Goal: Information Seeking & Learning: Learn about a topic

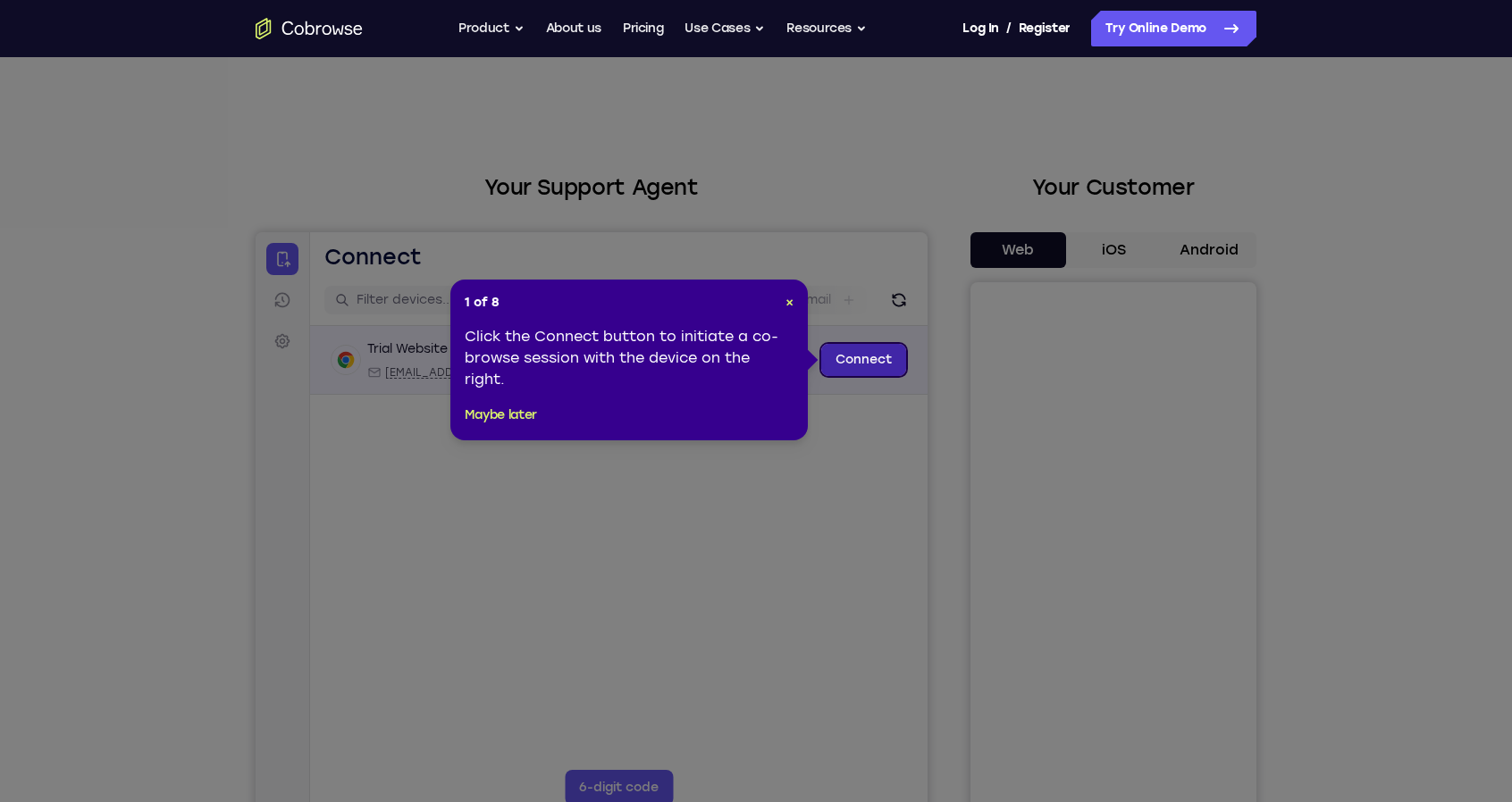
click at [881, 371] on link "Connect" at bounding box center [863, 361] width 85 height 32
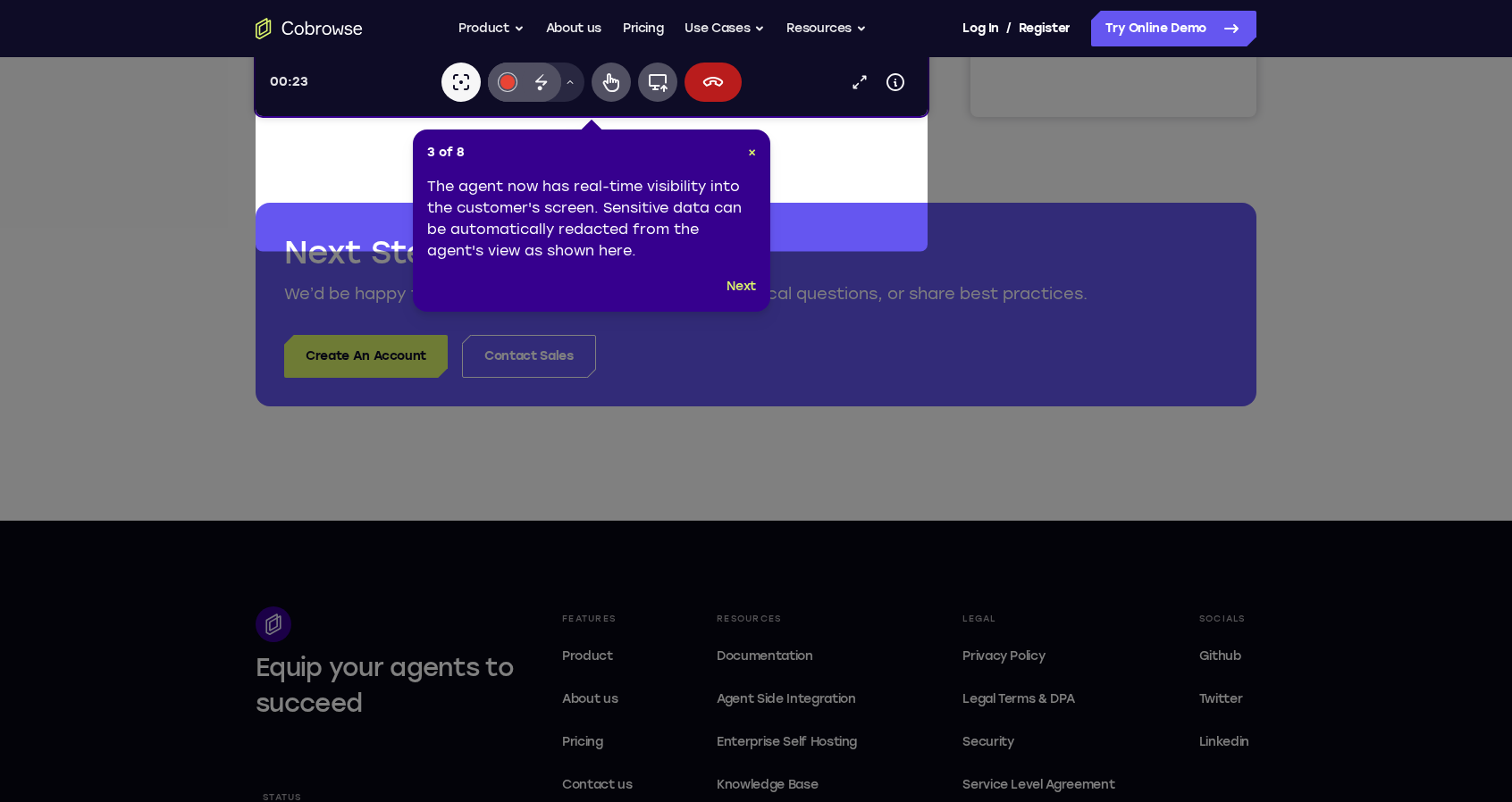
scroll to position [357, 0]
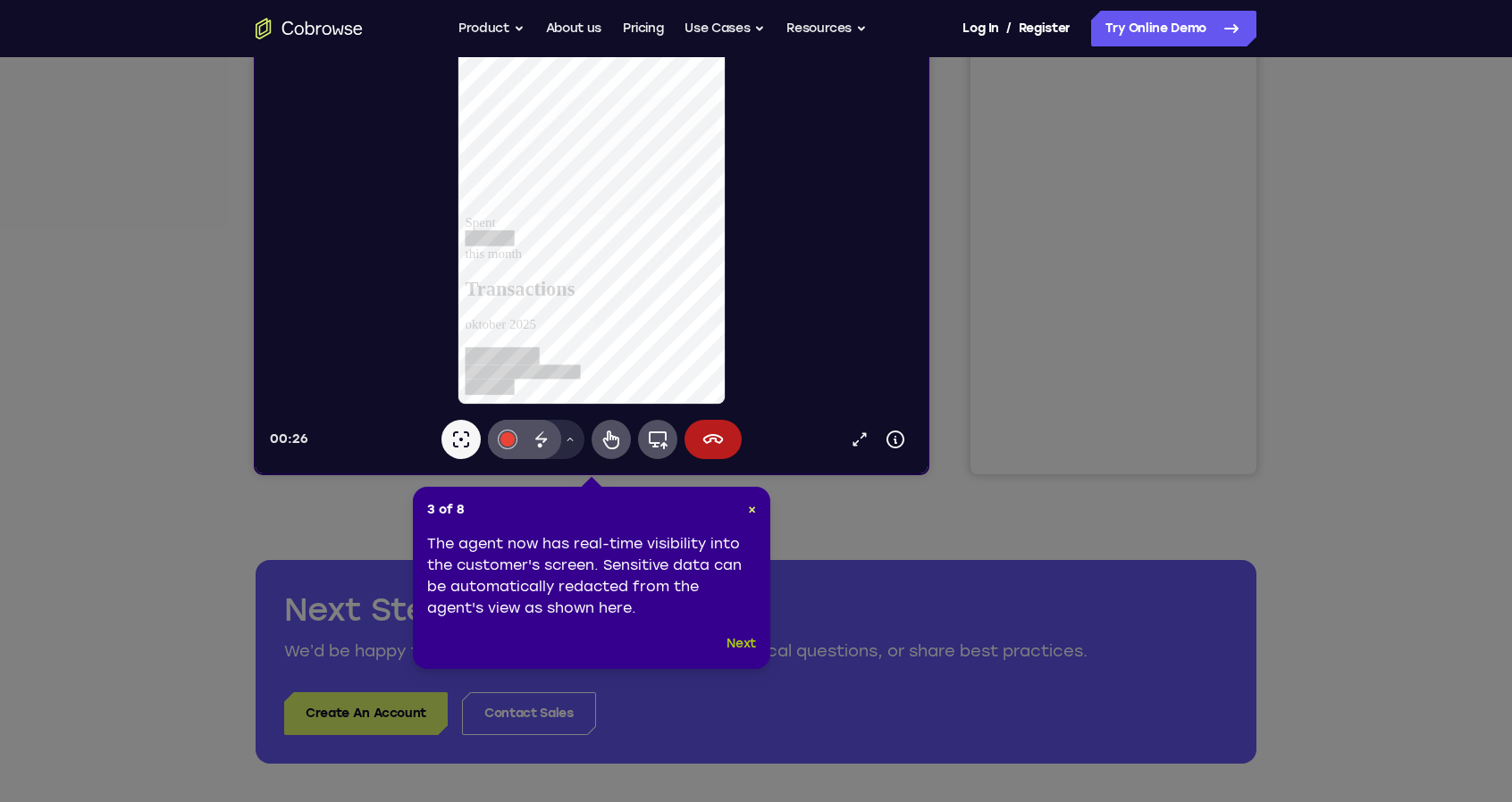
click at [738, 647] on button "Next" at bounding box center [741, 644] width 30 height 22
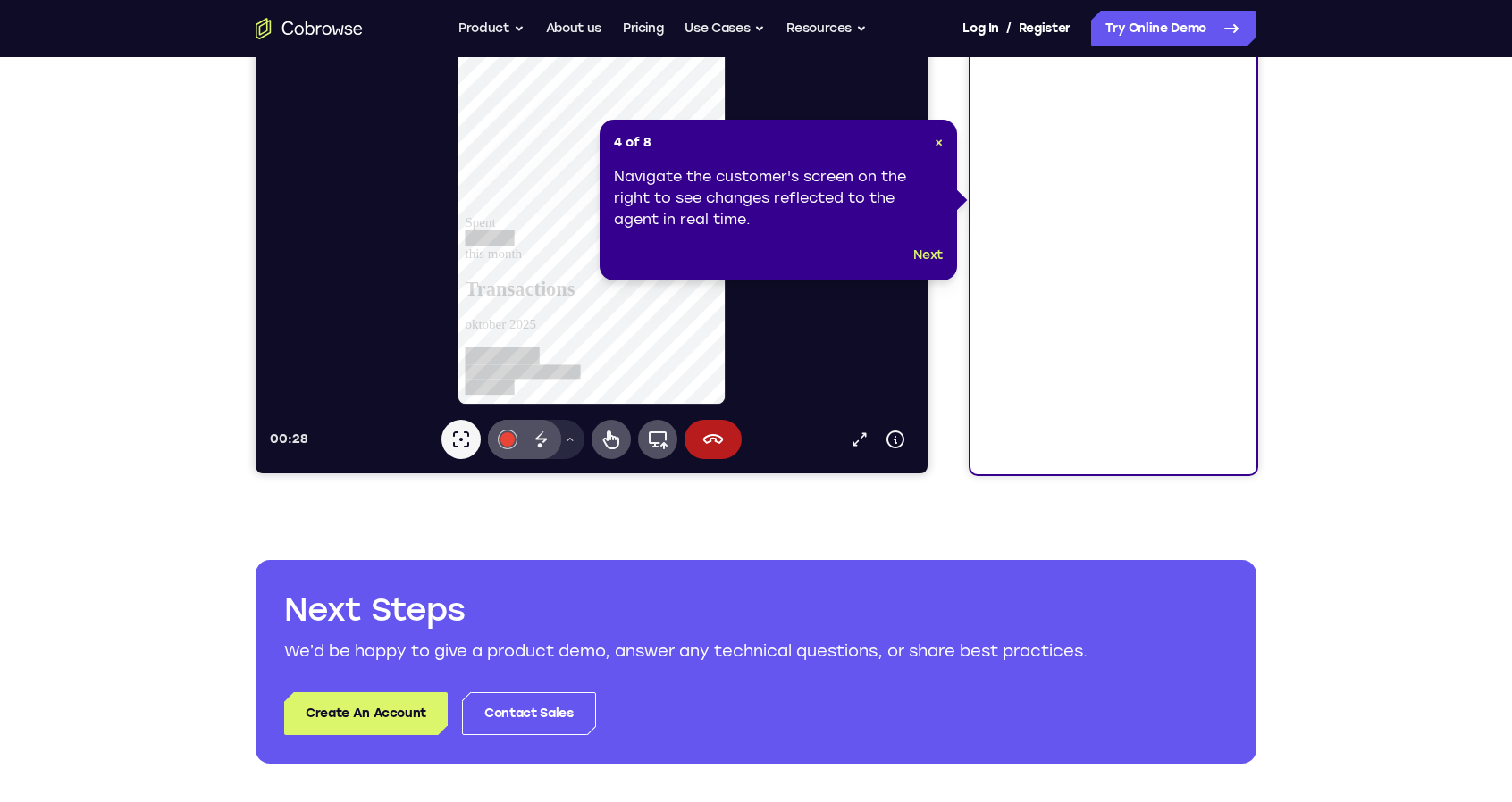
scroll to position [0, 0]
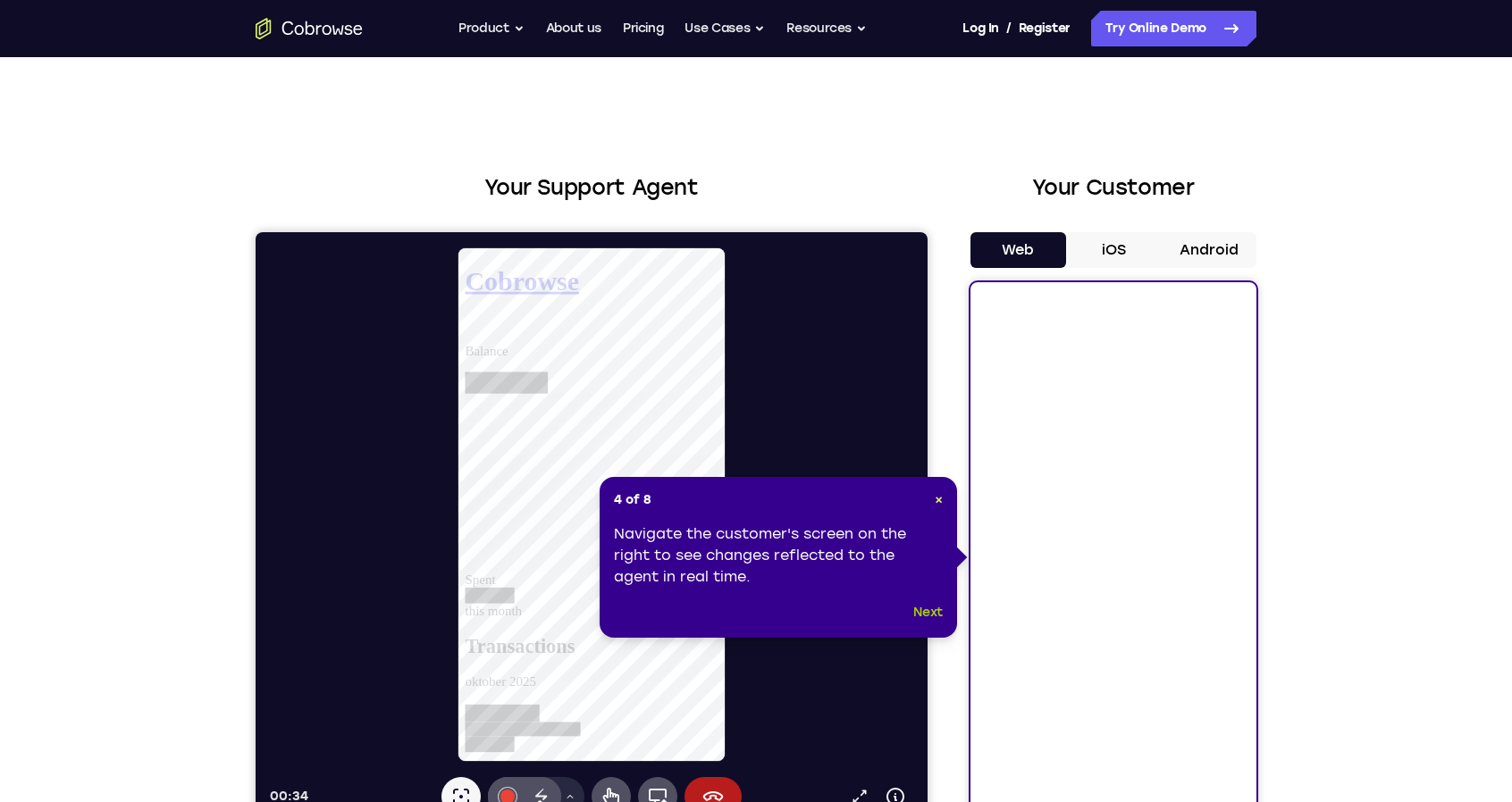
click at [933, 611] on button "Next" at bounding box center [927, 613] width 30 height 22
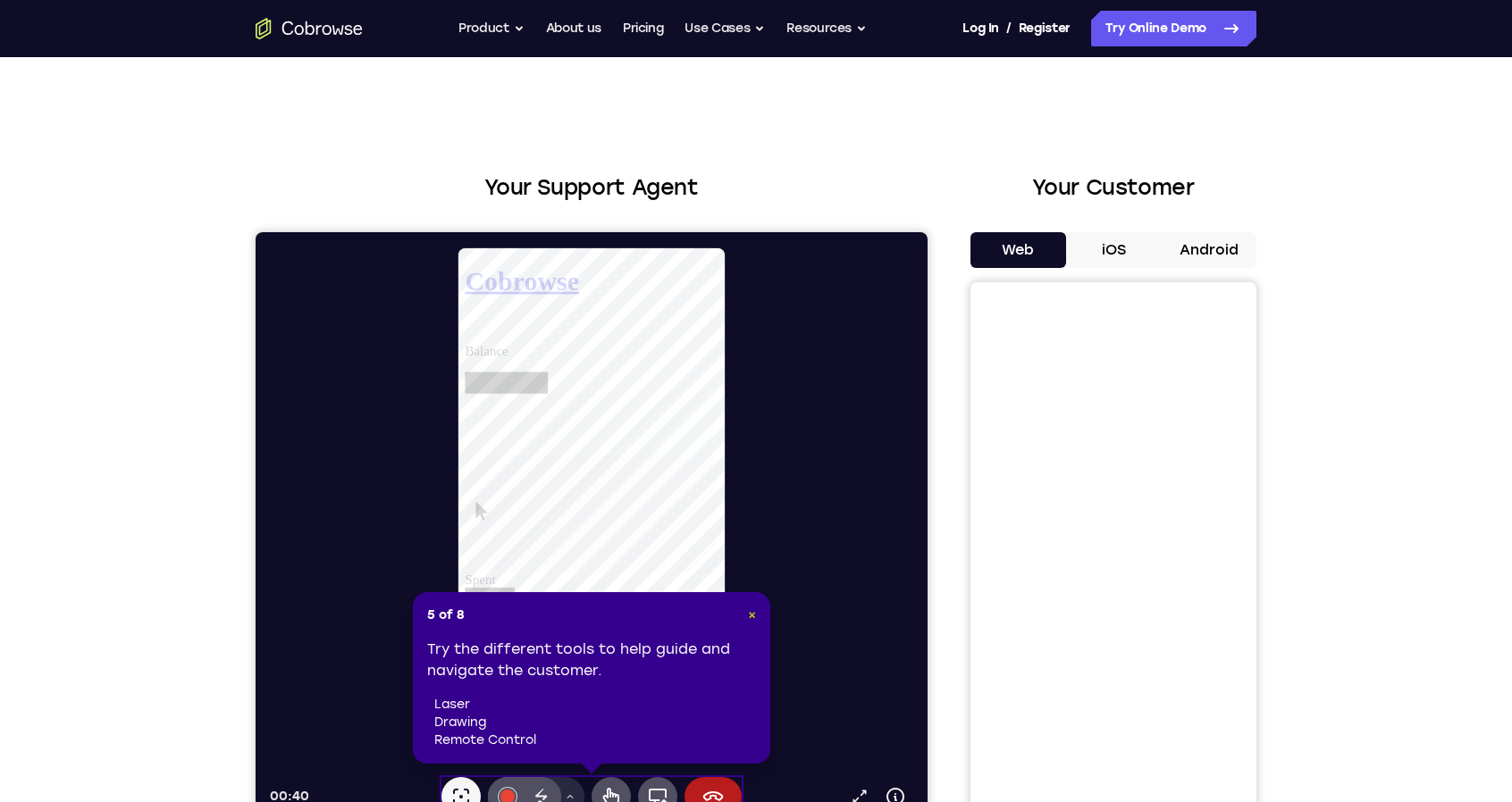
click at [755, 613] on span "×" at bounding box center [752, 615] width 8 height 15
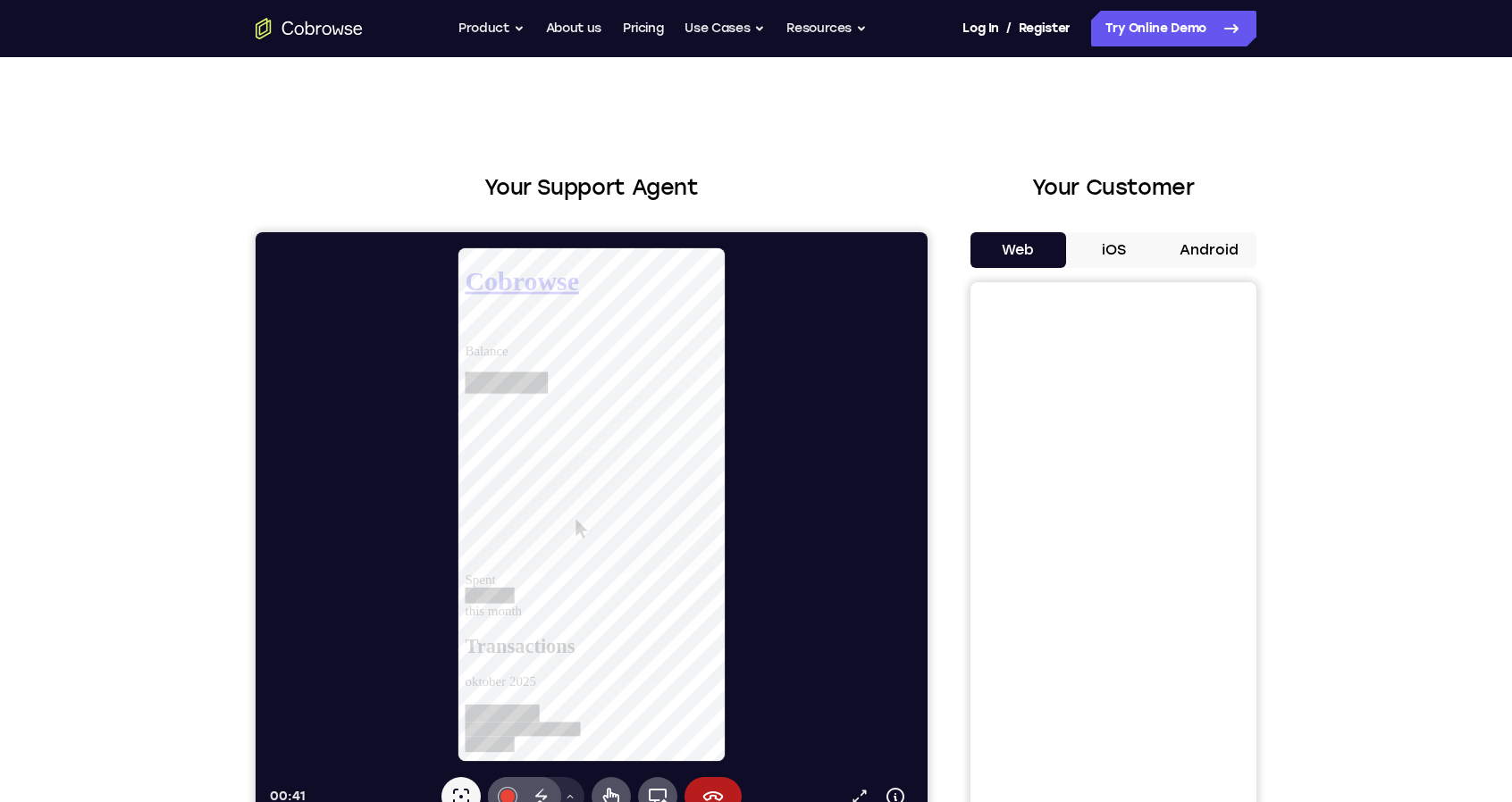
scroll to position [89, 0]
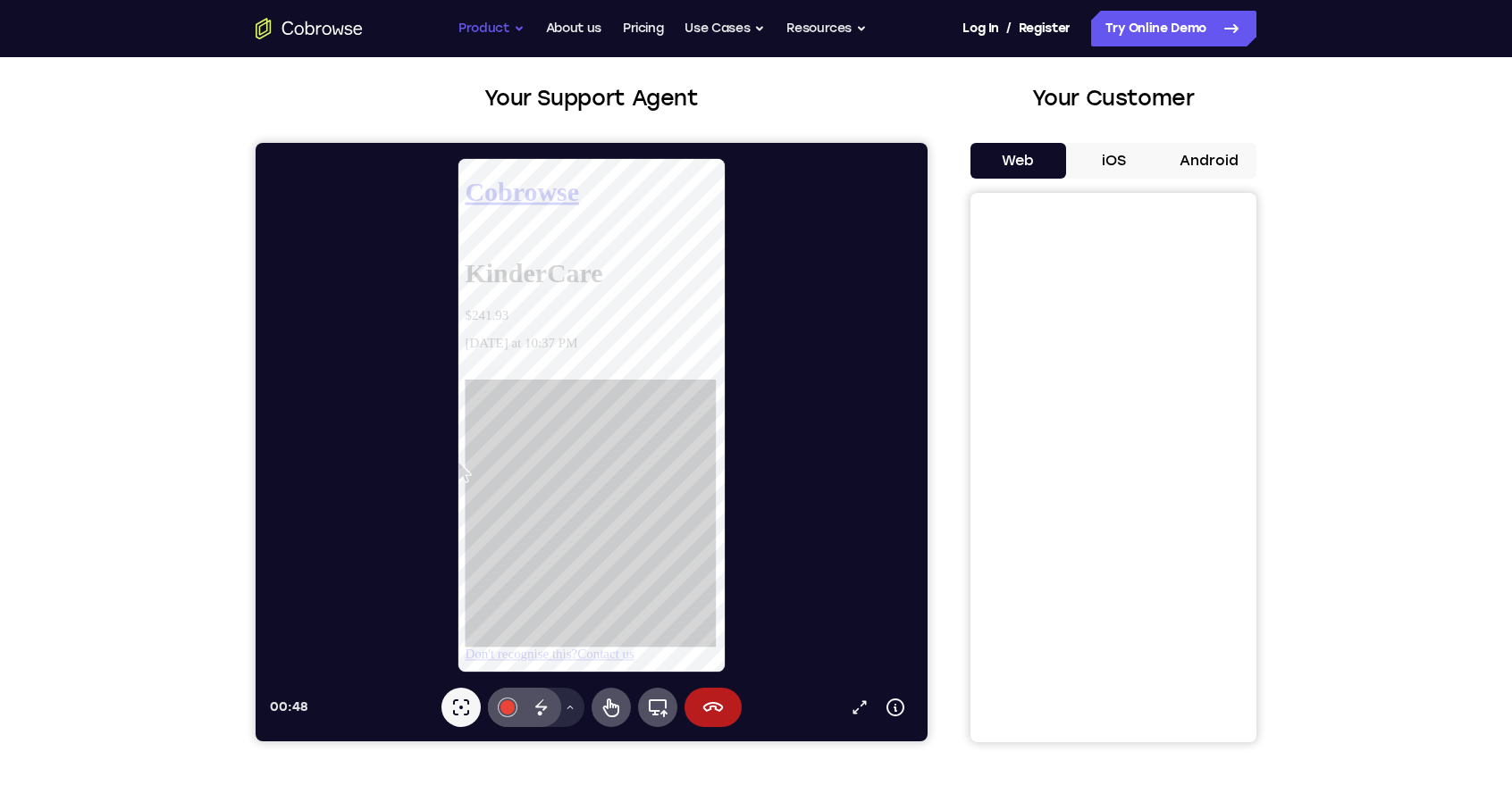
click at [498, 30] on button "Product" at bounding box center [492, 29] width 67 height 36
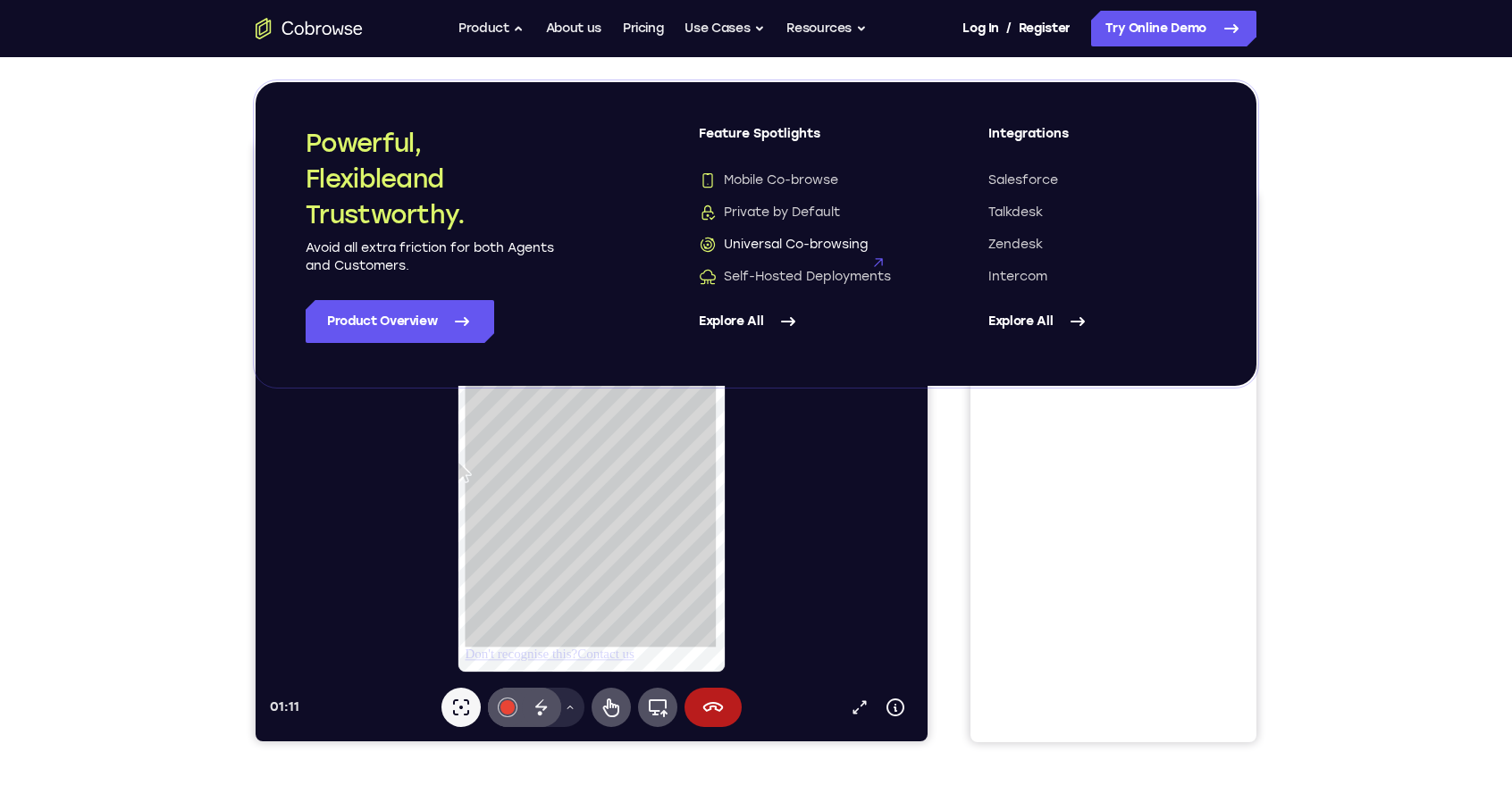
click at [793, 246] on span "Universal Co-browsing" at bounding box center [783, 245] width 169 height 18
